Goal: Transaction & Acquisition: Download file/media

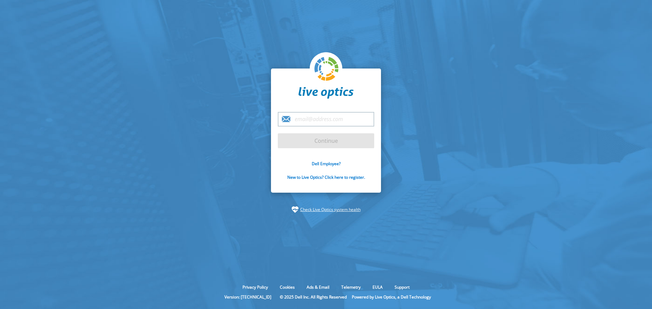
click at [312, 121] on input "email" at bounding box center [326, 119] width 96 height 15
type input "[PERSON_NAME][EMAIL_ADDRESS][PERSON_NAME][DOMAIN_NAME]"
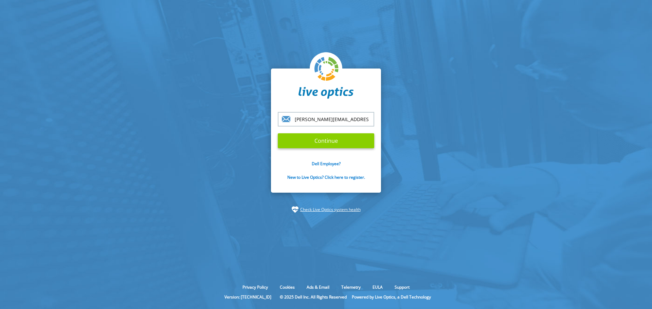
click at [323, 140] on input "Continue" at bounding box center [326, 140] width 96 height 15
click at [328, 144] on input "Continue" at bounding box center [326, 140] width 96 height 15
click at [329, 142] on input "Continue" at bounding box center [326, 140] width 96 height 15
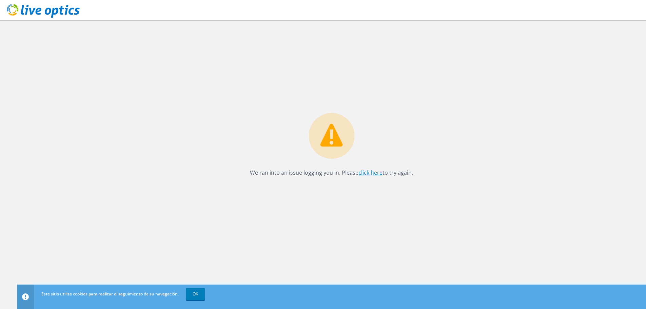
click at [368, 170] on link "click here" at bounding box center [371, 172] width 24 height 7
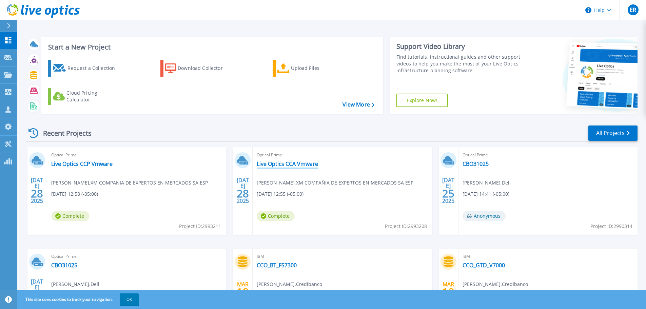
click at [276, 165] on link "Live Optics CCA Vmware" at bounding box center [287, 164] width 61 height 7
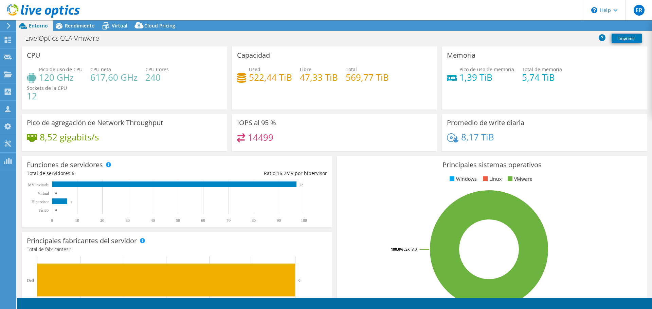
select select "USD"
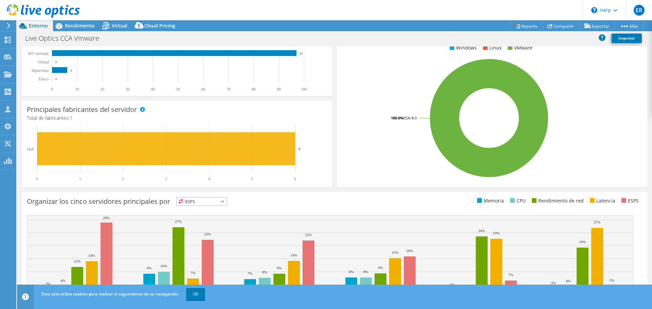
scroll to position [136, 0]
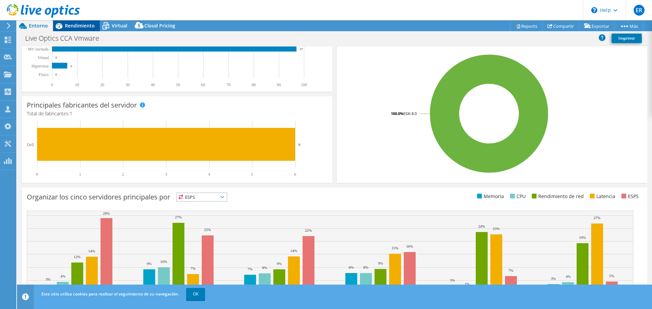
click at [69, 27] on span "Rendimiento" at bounding box center [80, 25] width 30 height 6
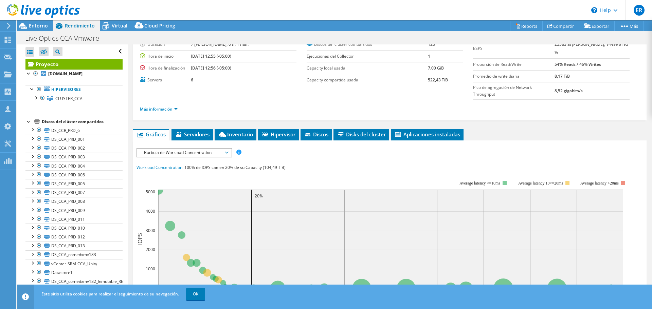
scroll to position [68, 0]
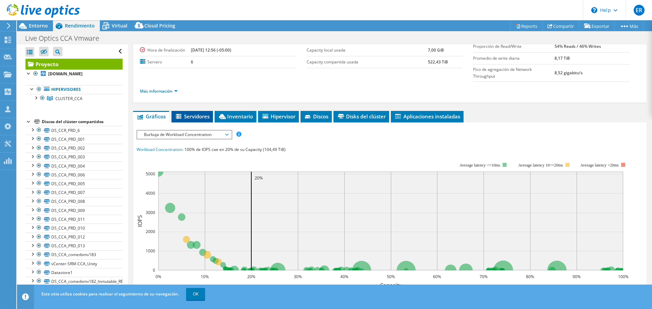
click at [184, 118] on span "Servidores" at bounding box center [192, 116] width 35 height 7
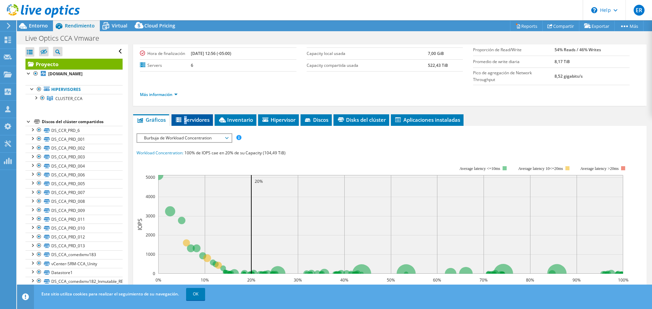
click at [184, 118] on span "Servidores" at bounding box center [192, 119] width 35 height 7
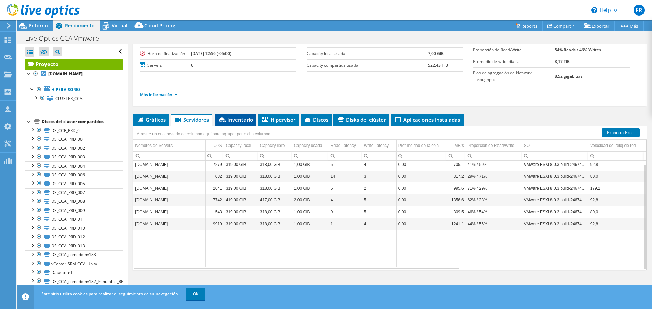
click at [239, 121] on span "Inventario" at bounding box center [235, 119] width 35 height 7
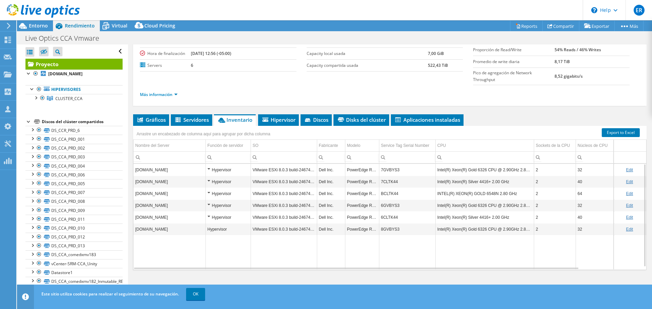
click at [389, 169] on td "7GVBYS3" at bounding box center [407, 170] width 56 height 12
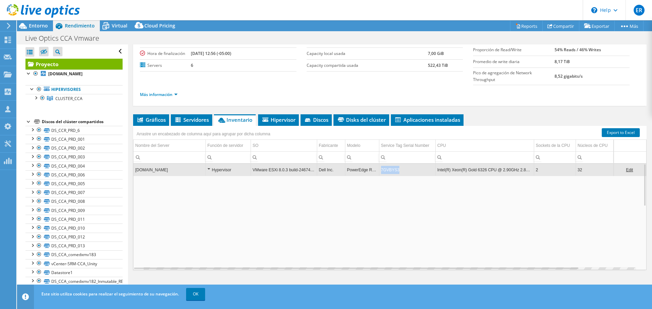
click at [388, 169] on td "7GVBYS3" at bounding box center [407, 170] width 56 height 12
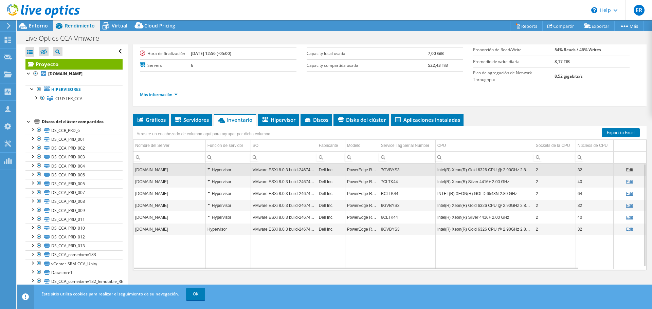
click at [388, 169] on td "7GVBYS3" at bounding box center [407, 170] width 56 height 12
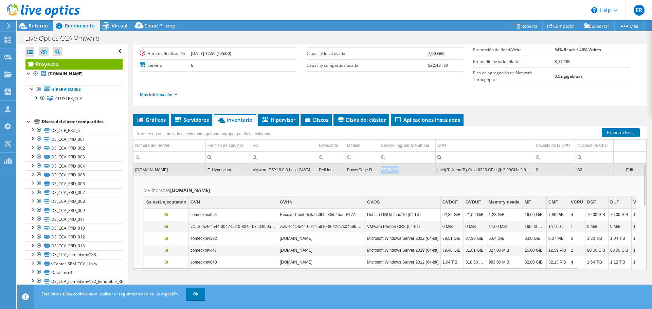
drag, startPoint x: 399, startPoint y: 168, endPoint x: 379, endPoint y: 169, distance: 20.0
click at [379, 169] on td "7GVBYS3" at bounding box center [407, 170] width 56 height 12
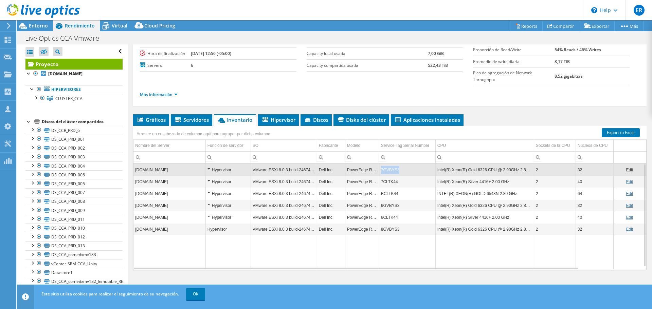
drag, startPoint x: 403, startPoint y: 168, endPoint x: 376, endPoint y: 168, distance: 26.8
click at [376, 168] on tr "comedxmx024.isamdnt.grupo-isa.com Hypervisor VMware ESXi 8.0.3 build-24674464 D…" at bounding box center [422, 170] width 578 height 12
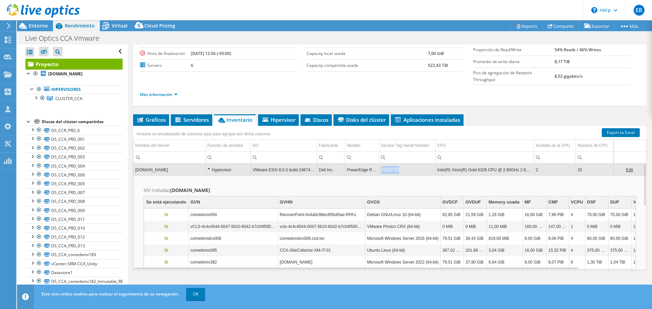
drag, startPoint x: 400, startPoint y: 169, endPoint x: 374, endPoint y: 169, distance: 25.5
click at [374, 169] on tr "comedxmx024.isamdnt.grupo-isa.com Hypervisor VMware ESXi 8.0.3 build-24674464 D…" at bounding box center [422, 170] width 578 height 12
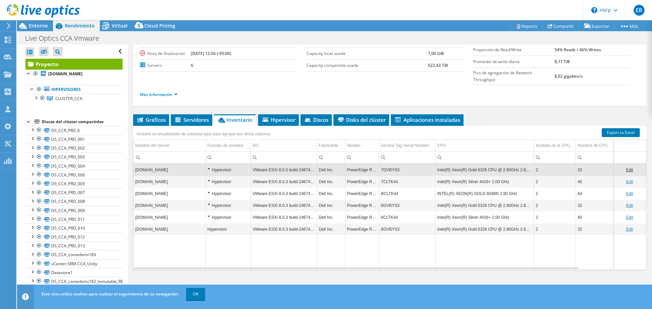
click at [400, 168] on td "7GVBYS3" at bounding box center [407, 170] width 56 height 12
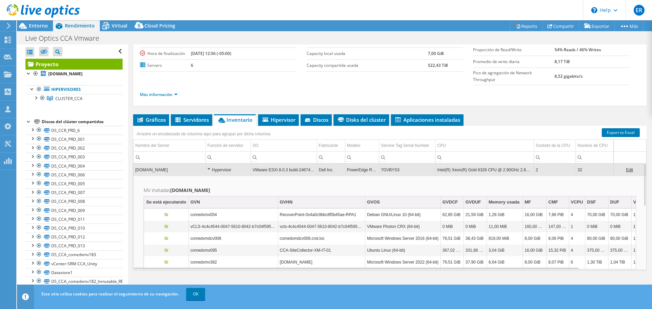
click at [381, 169] on td "7GVBYS3" at bounding box center [407, 170] width 56 height 12
drag, startPoint x: 385, startPoint y: 168, endPoint x: 406, endPoint y: 155, distance: 24.6
click at [406, 155] on input "Column Service Tag Serial Number, Filter cell" at bounding box center [407, 157] width 56 height 9
copy tr "7GVBYS3"
drag, startPoint x: 397, startPoint y: 169, endPoint x: 377, endPoint y: 171, distance: 19.8
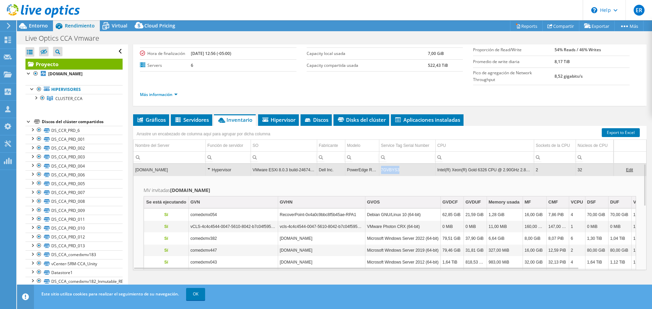
click at [377, 171] on tr "comedxmx024.isamdnt.grupo-isa.com Hypervisor VMware ESXi 8.0.3 build-24674464 D…" at bounding box center [422, 170] width 578 height 12
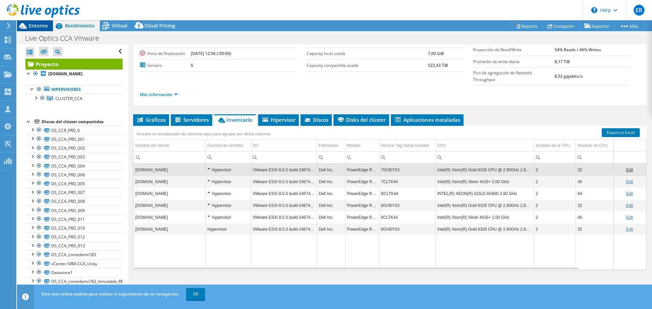
click at [36, 24] on span "Entorno" at bounding box center [38, 25] width 19 height 6
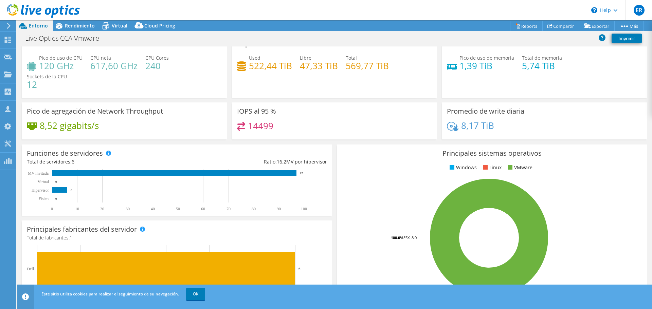
scroll to position [0, 0]
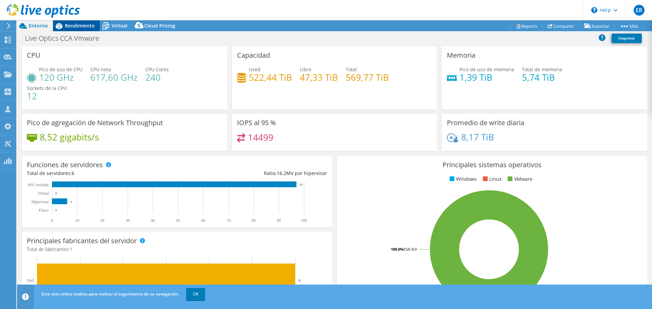
click at [73, 23] on span "Rendimiento" at bounding box center [80, 25] width 30 height 6
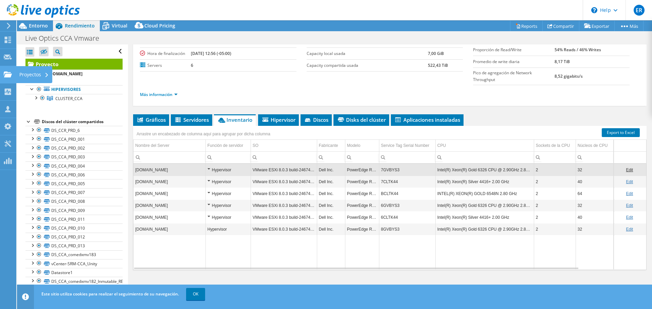
click at [27, 71] on div "Proyectos" at bounding box center [34, 74] width 36 height 17
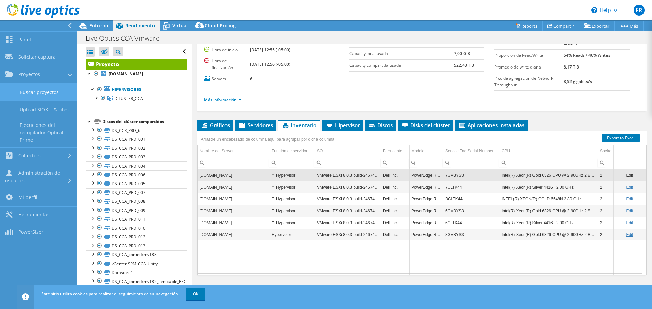
click at [41, 96] on link "Buscar proyectos" at bounding box center [38, 91] width 77 height 17
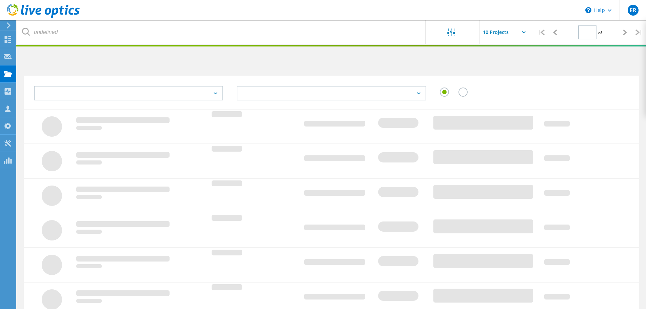
type input "1"
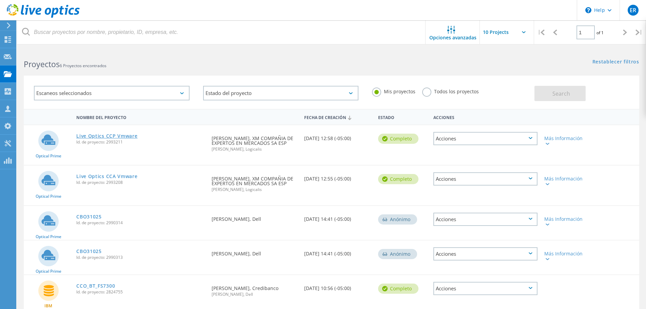
click at [116, 135] on link "Live Optics CCP Vmware" at bounding box center [106, 136] width 61 height 5
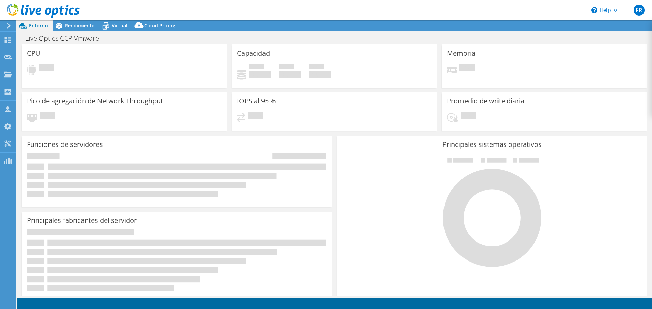
select select "USD"
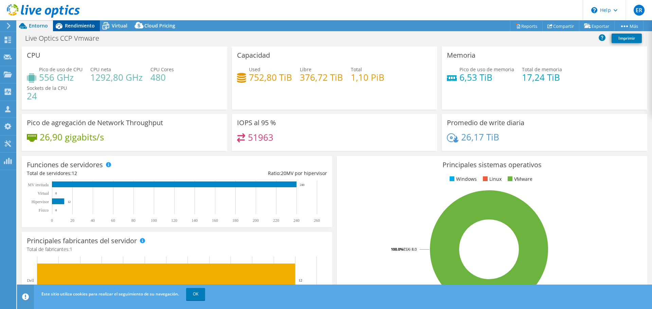
click at [79, 27] on span "Rendimiento" at bounding box center [80, 25] width 30 height 6
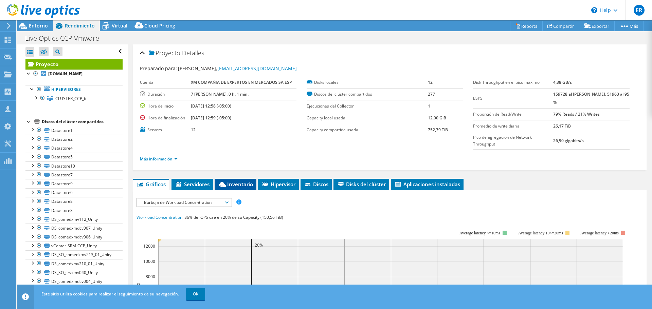
click at [250, 181] on span "Inventario" at bounding box center [235, 184] width 35 height 7
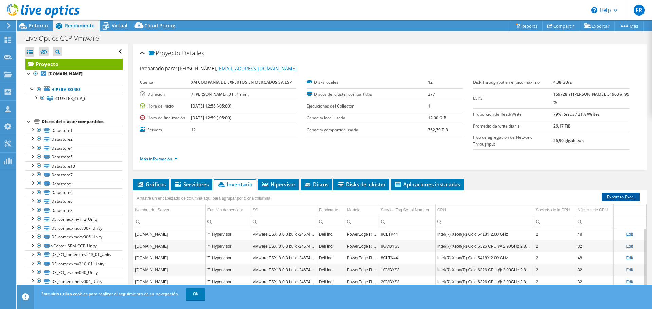
click at [608, 198] on link "Export to Excel" at bounding box center [620, 197] width 38 height 9
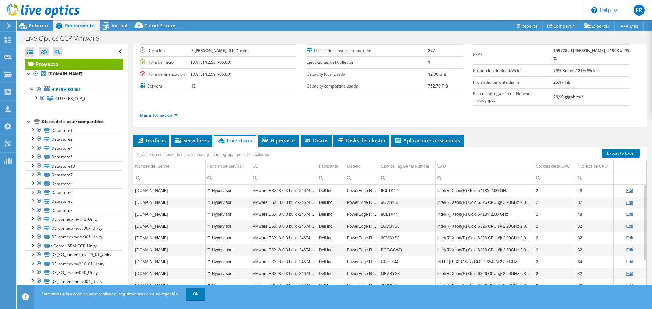
scroll to position [64, 0]
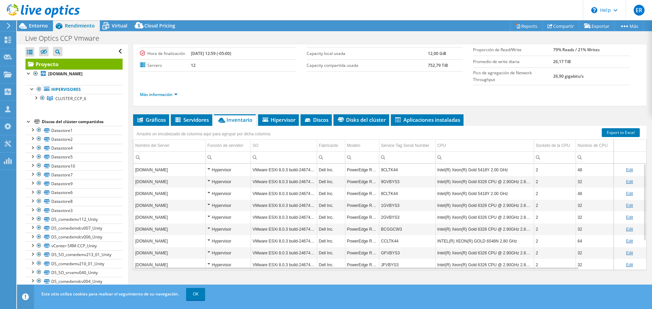
click at [182, 175] on td "[DOMAIN_NAME]" at bounding box center [169, 170] width 72 height 12
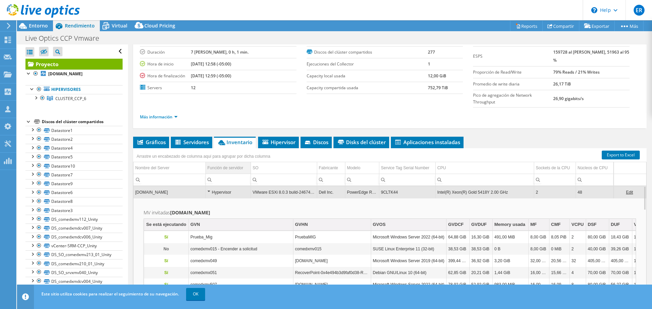
scroll to position [31, 0]
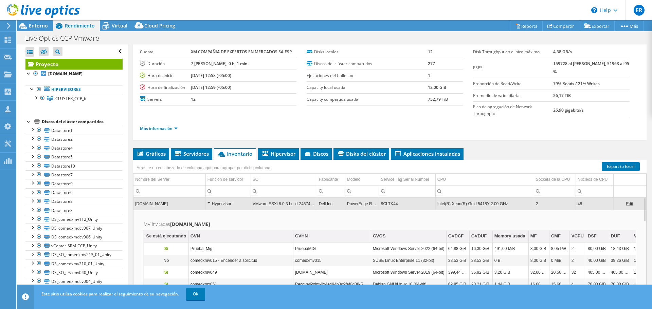
click at [155, 206] on td "[DOMAIN_NAME]" at bounding box center [169, 204] width 72 height 12
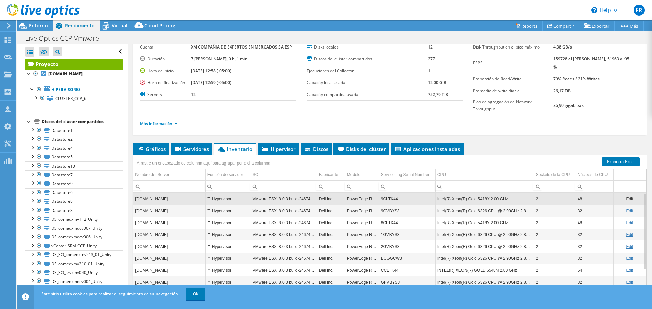
scroll to position [0, 0]
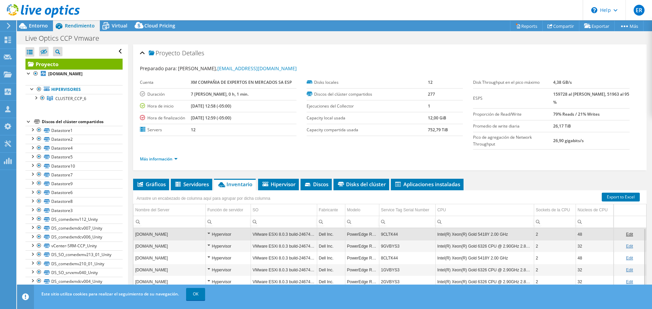
click at [289, 238] on td "VMware ESXi 8.0.3 build-24674464" at bounding box center [283, 234] width 66 height 12
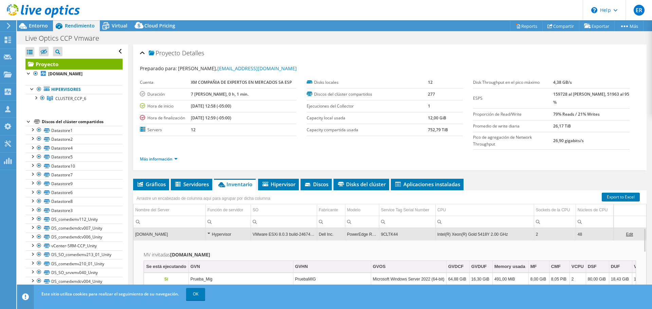
click at [292, 236] on td "VMware ESXi 8.0.3 build-24674464" at bounding box center [283, 234] width 66 height 12
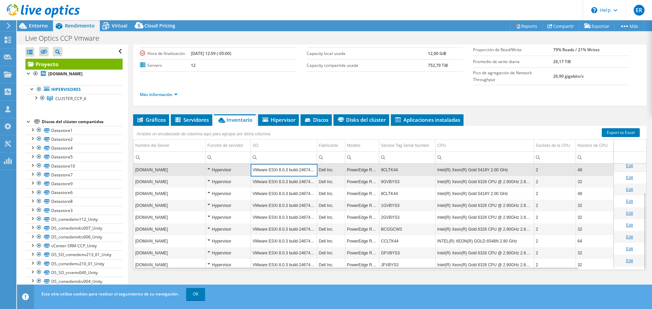
scroll to position [40, 0]
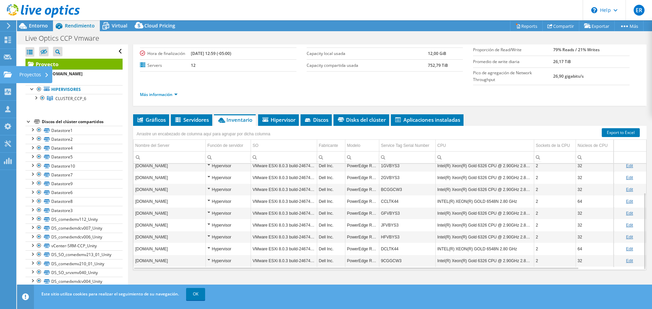
click at [26, 73] on div "Proyectos" at bounding box center [34, 74] width 36 height 17
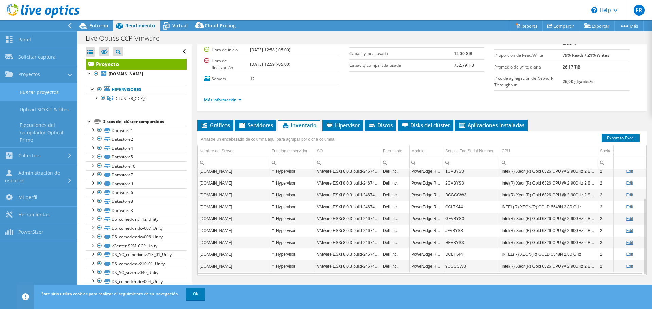
click at [49, 94] on link "Buscar proyectos" at bounding box center [38, 91] width 77 height 17
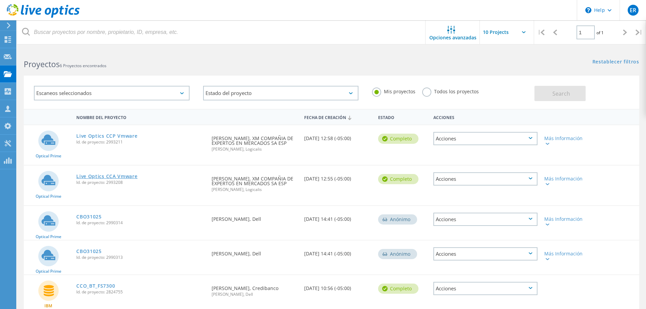
click at [121, 177] on link "Live Optics CCA Vmware" at bounding box center [106, 176] width 61 height 5
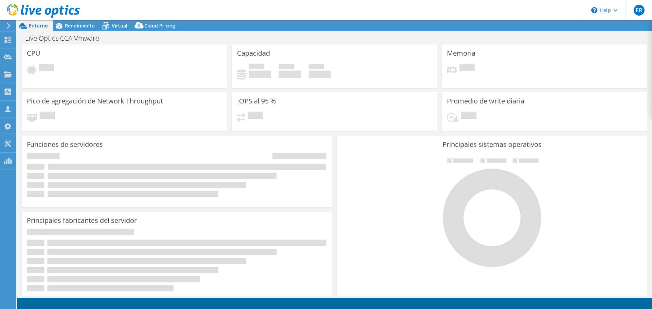
select select "USD"
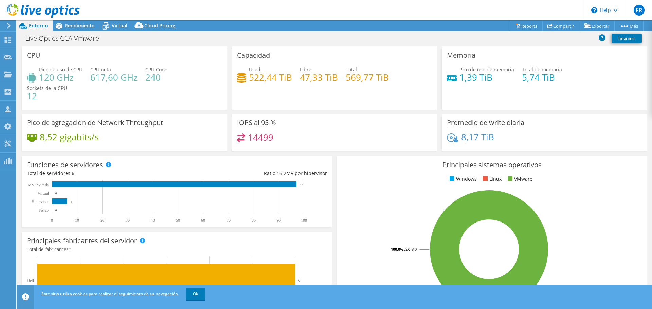
click at [73, 22] on div at bounding box center [40, 11] width 80 height 23
click at [76, 25] on span "Rendimiento" at bounding box center [80, 25] width 30 height 6
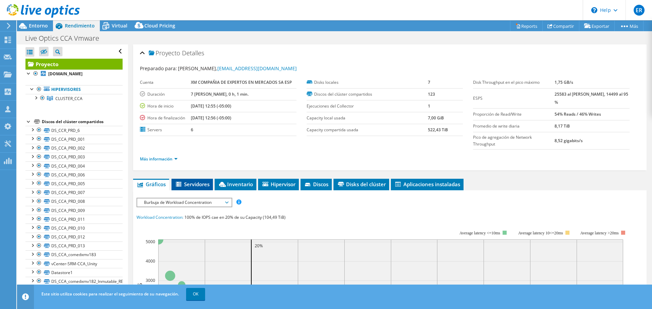
click at [204, 184] on span "Servidores" at bounding box center [192, 184] width 35 height 7
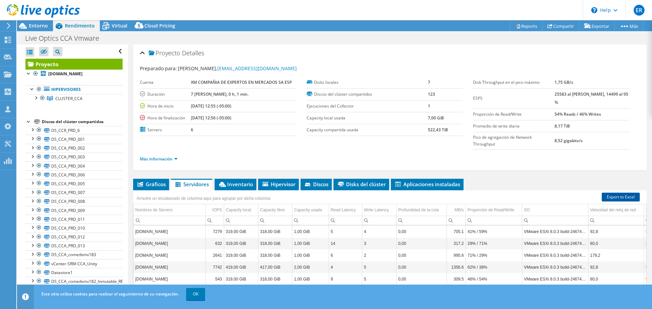
click at [613, 195] on link "Export to Excel" at bounding box center [620, 197] width 38 height 9
click at [81, 101] on span "CLUSTER_CCA" at bounding box center [68, 99] width 27 height 6
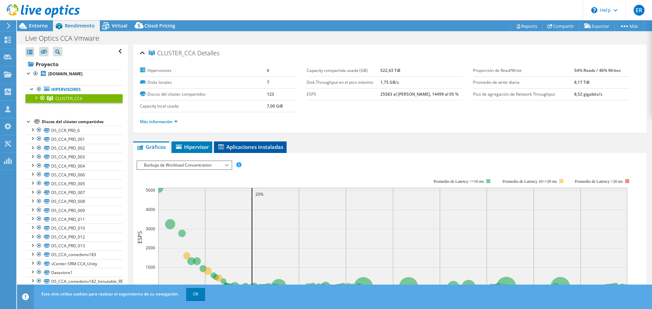
click at [244, 145] on span "Aplicaciones instaladas" at bounding box center [250, 147] width 66 height 7
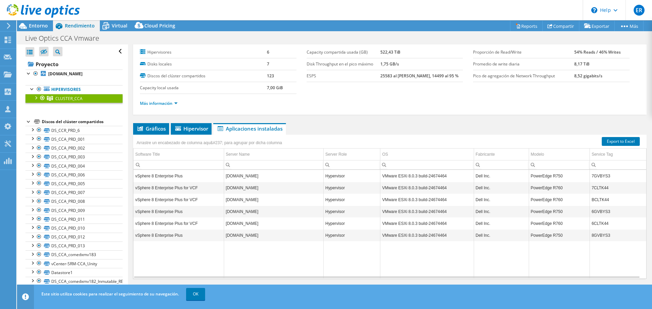
scroll to position [27, 0]
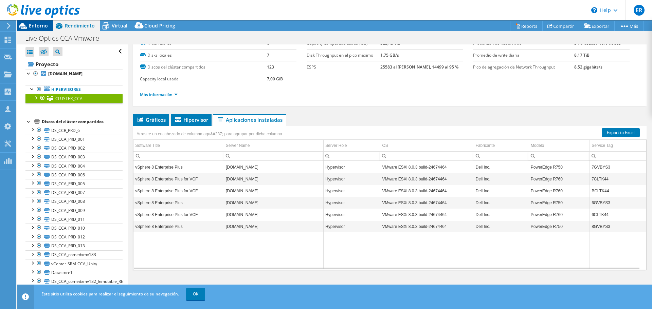
click at [36, 27] on span "Entorno" at bounding box center [38, 25] width 19 height 6
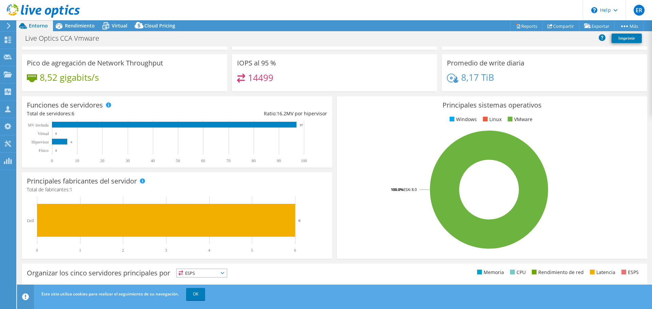
scroll to position [102, 0]
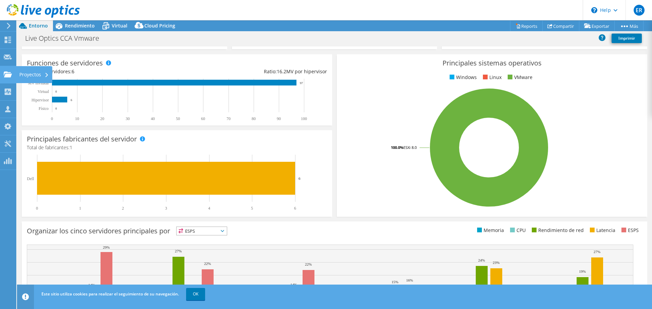
click at [31, 75] on div "Proyectos" at bounding box center [34, 74] width 36 height 17
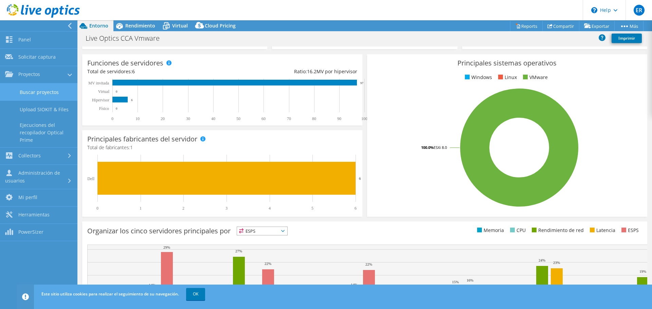
click at [38, 89] on link "Buscar proyectos" at bounding box center [38, 91] width 77 height 17
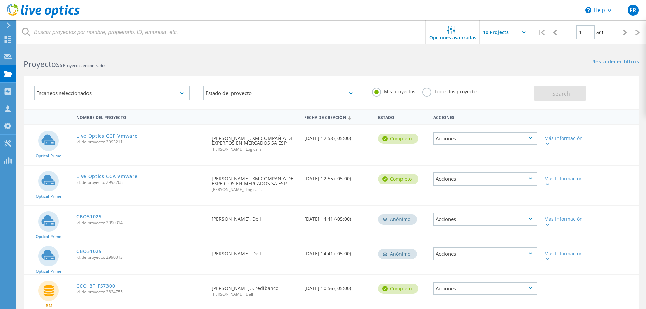
click at [112, 136] on link "Live Optics CCP Vmware" at bounding box center [106, 136] width 61 height 5
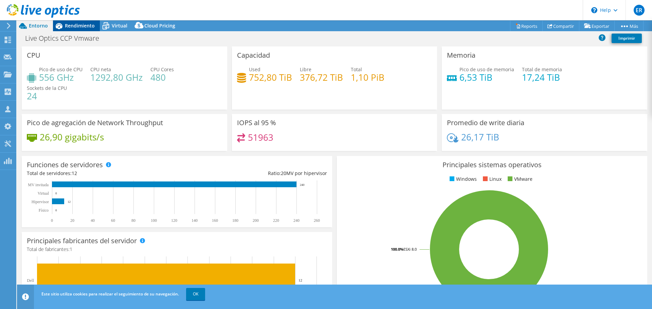
click at [75, 26] on span "Rendimiento" at bounding box center [80, 25] width 30 height 6
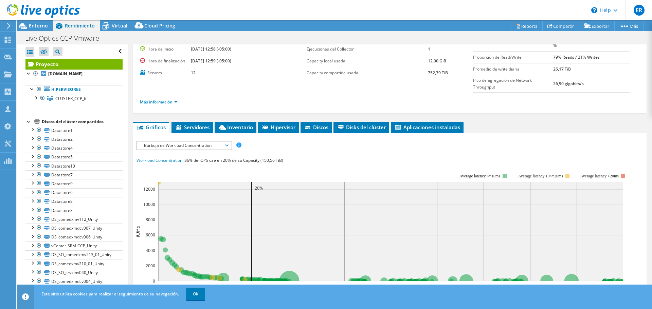
scroll to position [102, 0]
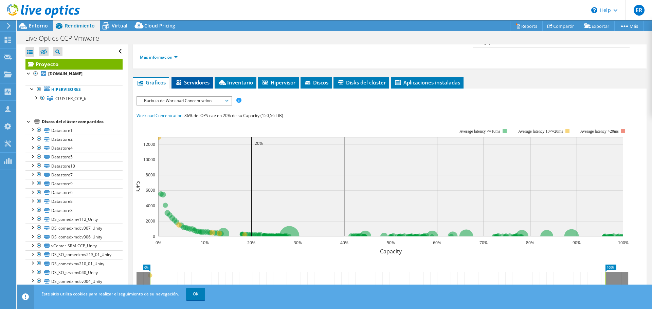
click at [193, 81] on span "Servidores" at bounding box center [192, 82] width 35 height 7
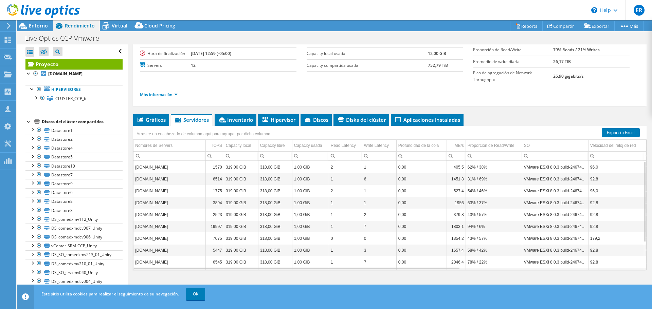
scroll to position [37, 0]
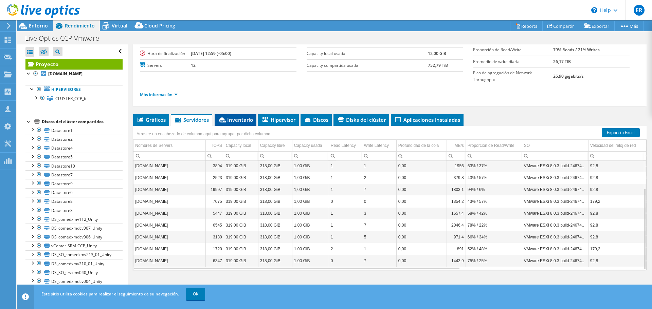
click at [247, 119] on span "Inventario" at bounding box center [235, 119] width 35 height 7
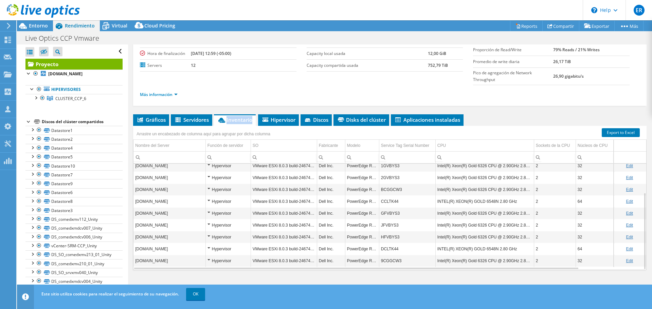
scroll to position [0, 0]
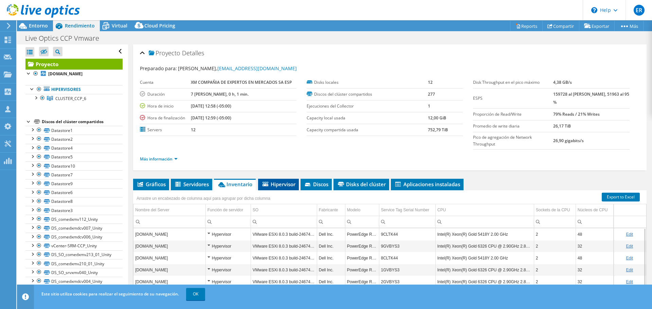
click at [271, 185] on span "Hipervisor" at bounding box center [278, 184] width 34 height 7
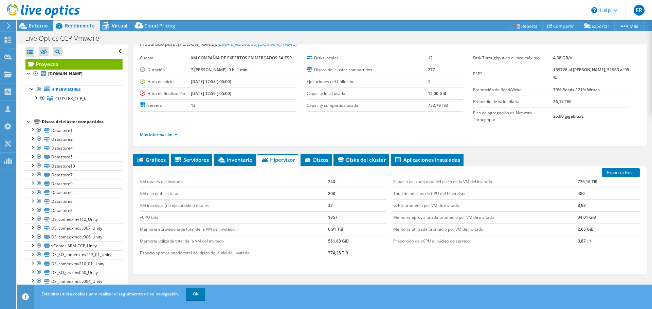
scroll to position [34, 0]
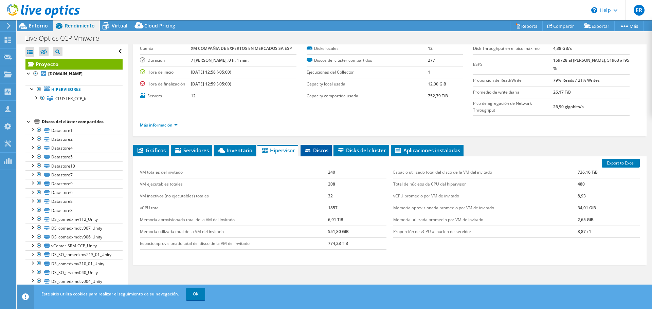
click at [315, 151] on span "Discos" at bounding box center [316, 150] width 24 height 7
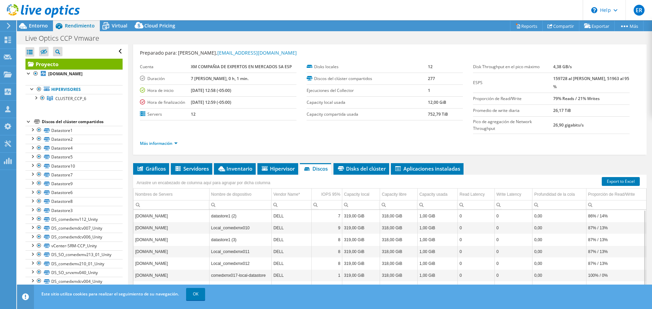
scroll to position [0, 0]
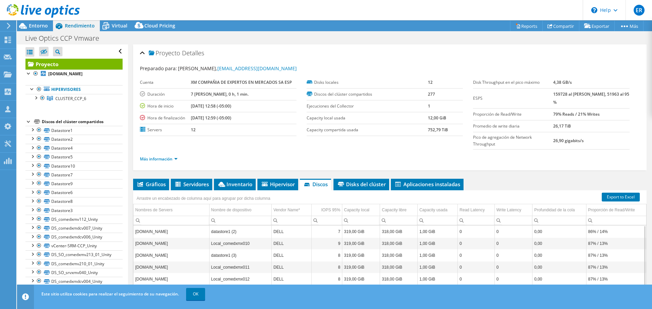
click at [137, 156] on div "Proyecto Detalles Preparado para: Frank Cespedes, fcespedes@Xm.com.co Cuenta XM…" at bounding box center [389, 107] width 513 height 126
click at [143, 158] on link "Más información" at bounding box center [159, 159] width 38 height 6
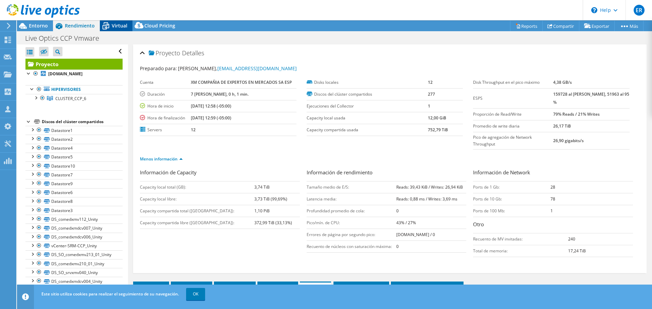
click at [111, 28] on icon at bounding box center [106, 26] width 12 height 12
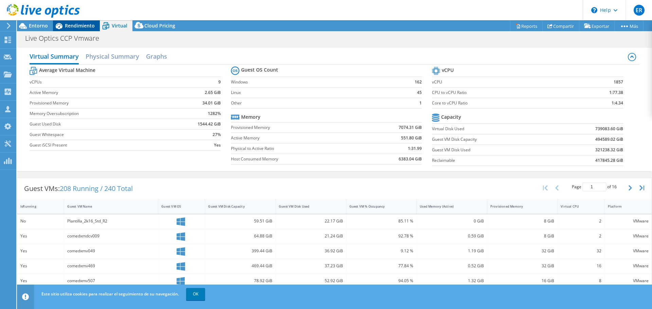
click at [72, 25] on span "Rendimiento" at bounding box center [80, 25] width 30 height 6
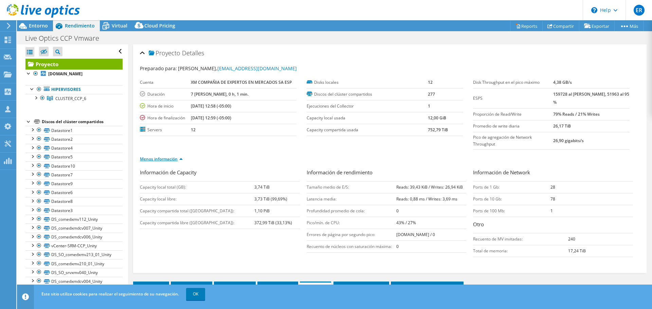
click at [168, 162] on link "Menos información" at bounding box center [161, 159] width 43 height 6
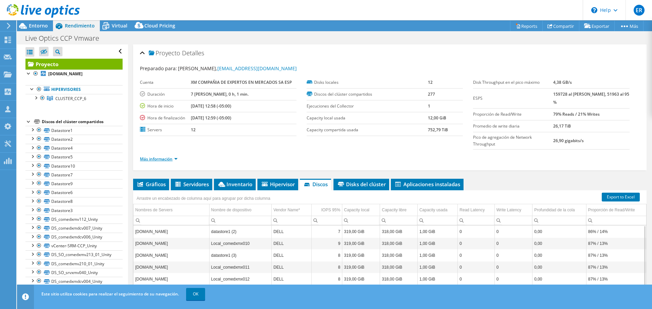
click at [162, 160] on link "Más información" at bounding box center [159, 159] width 38 height 6
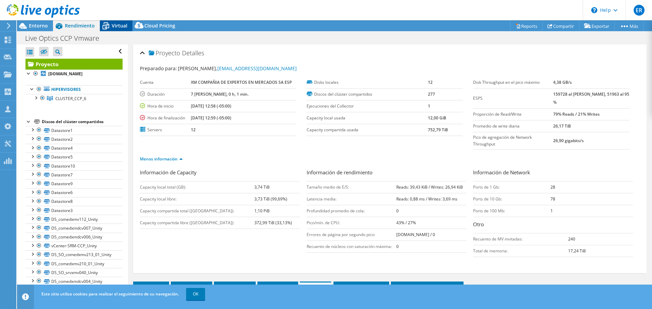
click at [117, 23] on span "Virtual" at bounding box center [120, 25] width 16 height 6
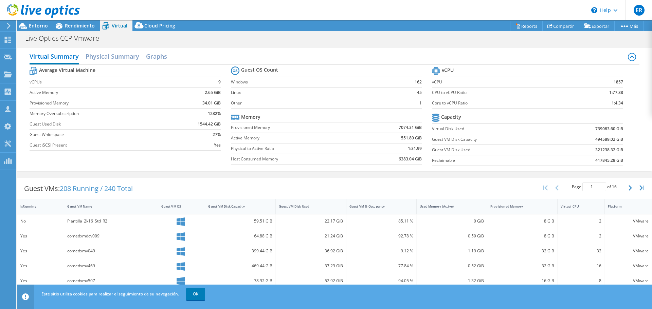
click at [117, 23] on span "Virtual" at bounding box center [120, 25] width 16 height 6
drag, startPoint x: 601, startPoint y: 92, endPoint x: 619, endPoint y: 91, distance: 18.7
click at [619, 91] on section "vCPU vCPU 1857 CPU to vCPU Ratio 1:77.38 Core to vCPU Ratio 1:4.34 Capacity Vir…" at bounding box center [532, 117] width 201 height 104
click at [485, 86] on td "vCPU" at bounding box center [502, 82] width 141 height 11
click at [42, 24] on span "Entorno" at bounding box center [38, 25] width 19 height 6
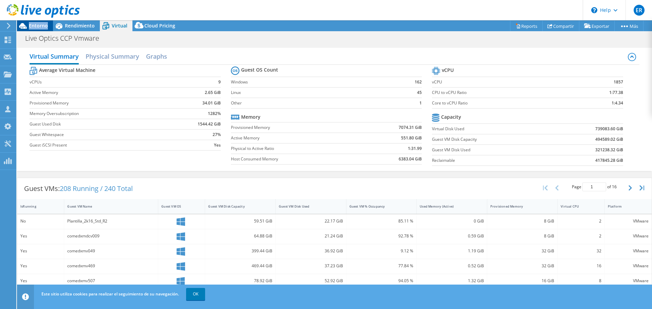
click at [42, 24] on span "Entorno" at bounding box center [38, 25] width 19 height 6
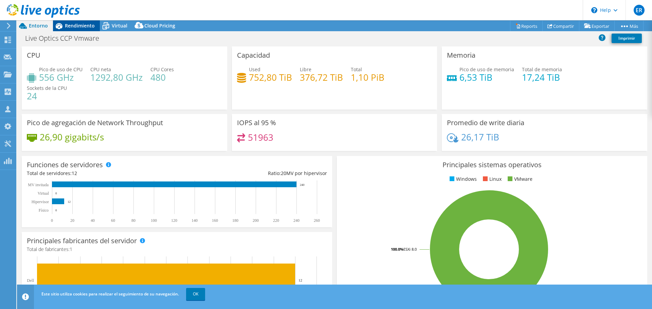
click at [83, 25] on span "Rendimiento" at bounding box center [80, 25] width 30 height 6
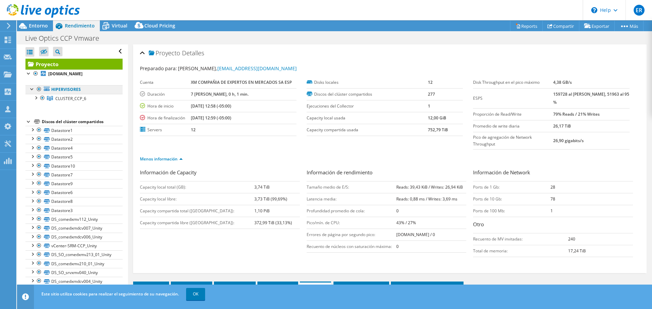
drag, startPoint x: 72, startPoint y: 94, endPoint x: 83, endPoint y: 94, distance: 11.2
click at [72, 94] on link "Hipervisores" at bounding box center [73, 89] width 97 height 9
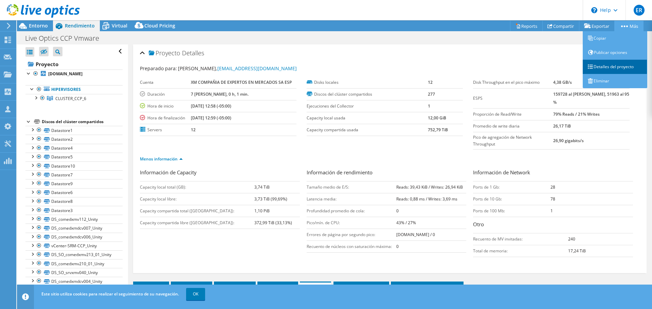
click at [605, 65] on link "Detalles del proyecto" at bounding box center [614, 67] width 64 height 14
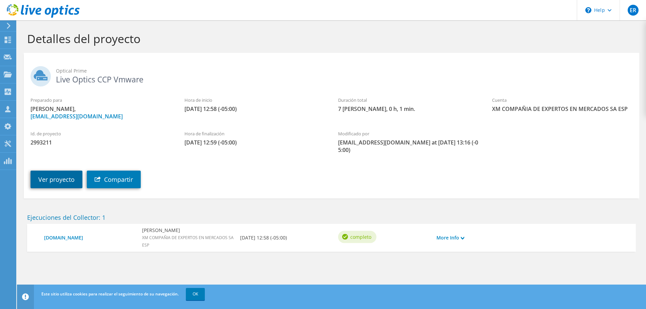
click at [45, 172] on link "Ver proyecto" at bounding box center [57, 180] width 52 height 18
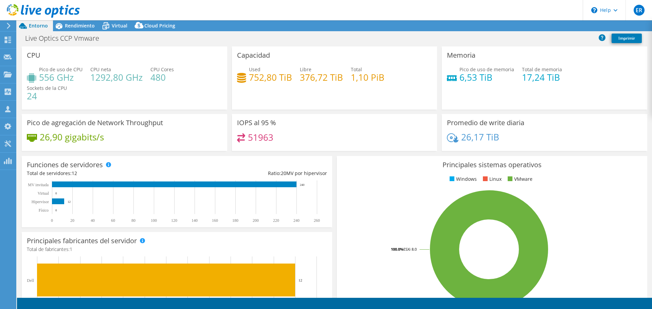
select select "USD"
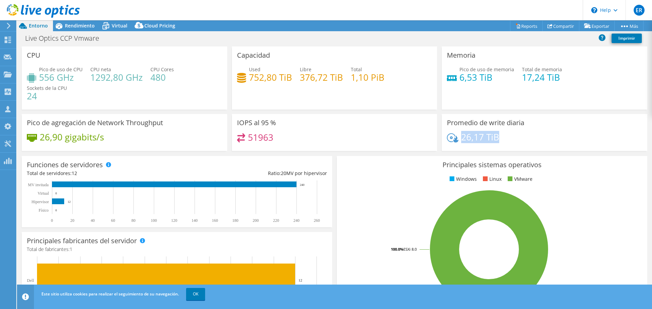
drag, startPoint x: 498, startPoint y: 135, endPoint x: 459, endPoint y: 135, distance: 38.3
click at [459, 135] on div "26,17 TiB" at bounding box center [544, 140] width 195 height 14
drag, startPoint x: 116, startPoint y: 138, endPoint x: 76, endPoint y: 131, distance: 40.6
click at [115, 138] on div "26,90 gigabits/s" at bounding box center [124, 140] width 195 height 14
drag, startPoint x: 76, startPoint y: 131, endPoint x: 55, endPoint y: 130, distance: 21.4
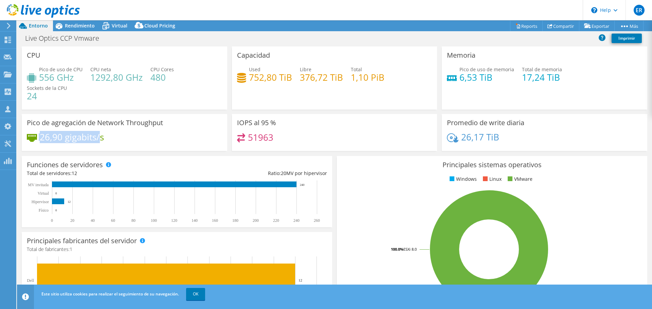
click at [55, 129] on div "Pico de agregación de Network Throughput 26,90 gigabits/s" at bounding box center [124, 132] width 205 height 37
click at [119, 137] on div "26,90 gigabits/s" at bounding box center [124, 140] width 195 height 14
click at [521, 25] on link "Reports" at bounding box center [526, 26] width 33 height 11
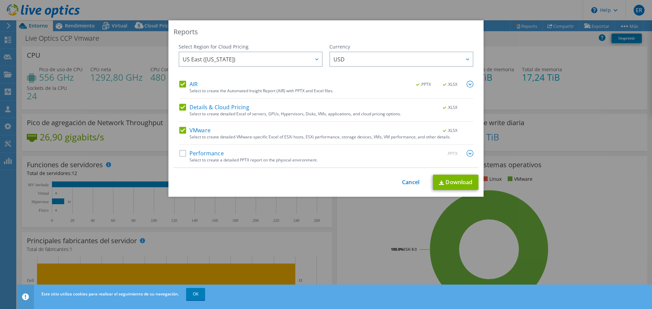
click at [184, 110] on label "Details & Cloud Pricing" at bounding box center [214, 107] width 70 height 7
click at [0, 0] on input "Details & Cloud Pricing" at bounding box center [0, 0] width 0 height 0
click at [180, 132] on label "VMware" at bounding box center [194, 130] width 31 height 7
click at [0, 0] on input "VMware" at bounding box center [0, 0] width 0 height 0
click at [180, 132] on label "VMware" at bounding box center [194, 130] width 31 height 7
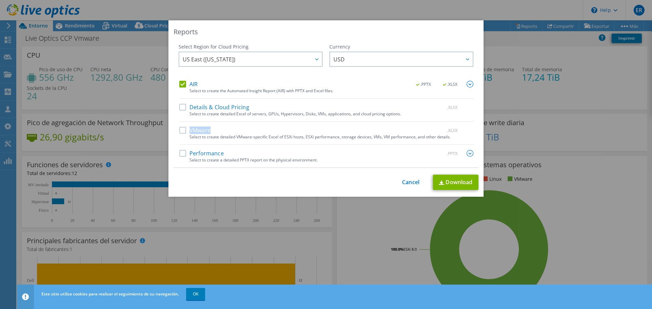
click at [0, 0] on input "VMware" at bounding box center [0, 0] width 0 height 0
click at [180, 133] on label "VMware" at bounding box center [194, 130] width 31 height 7
click at [0, 0] on input "VMware" at bounding box center [0, 0] width 0 height 0
click at [462, 182] on link "Download" at bounding box center [455, 182] width 45 height 15
click at [416, 185] on link "Cancel" at bounding box center [410, 182] width 17 height 6
